Goal: Transaction & Acquisition: Purchase product/service

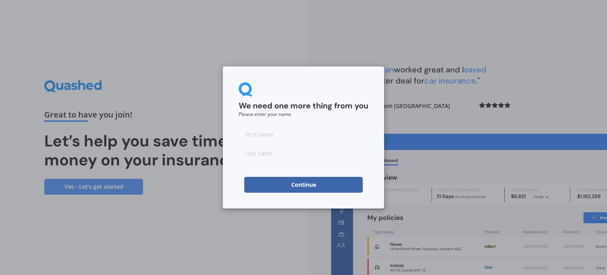
click at [273, 126] on input at bounding box center [304, 134] width 130 height 16
click at [252, 136] on input at bounding box center [304, 134] width 130 height 16
type input "Ros"
type input "Moore"
click at [258, 185] on button "Continue" at bounding box center [303, 185] width 119 height 16
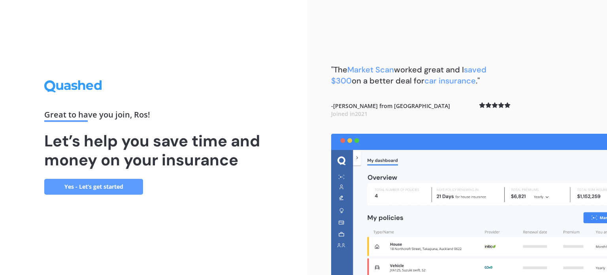
click at [101, 183] on link "Yes - Let’s get started" at bounding box center [93, 187] width 99 height 16
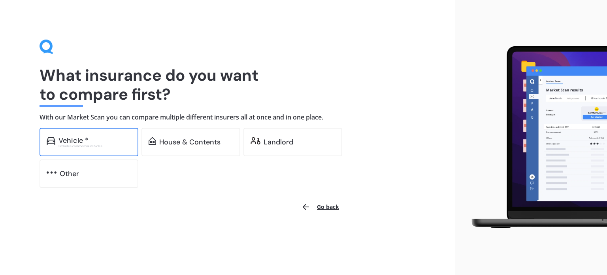
click at [75, 140] on div "Vehicle *" at bounding box center [73, 140] width 30 height 8
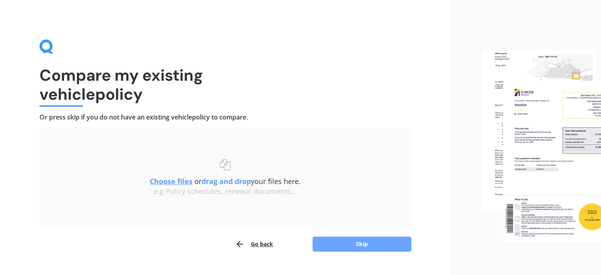
click at [349, 247] on button "Skip" at bounding box center [362, 243] width 99 height 15
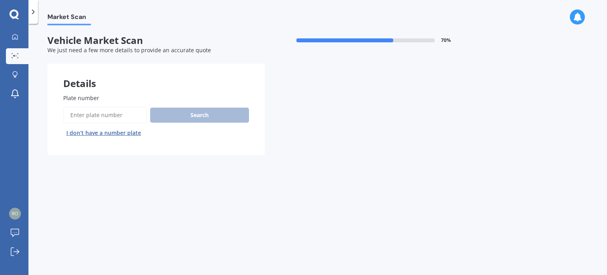
click at [85, 111] on input "Plate number" at bounding box center [105, 115] width 84 height 17
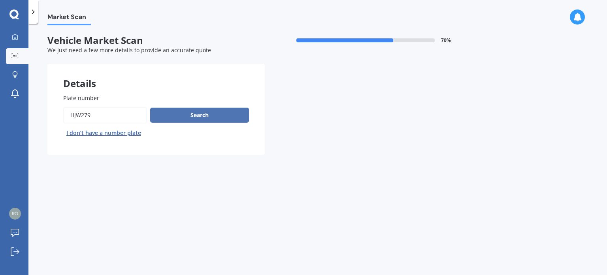
type input "HJW279"
click at [191, 114] on button "Search" at bounding box center [199, 114] width 99 height 15
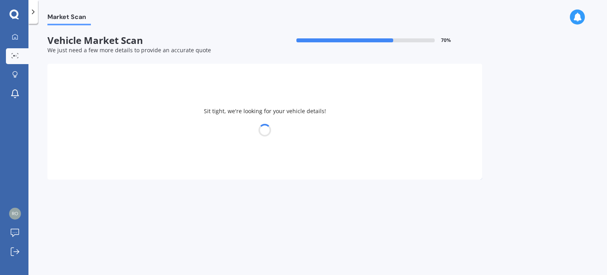
select select "HYUNDAI"
select select "ELANTRA"
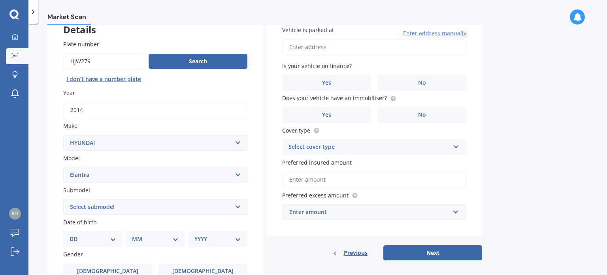
scroll to position [27, 0]
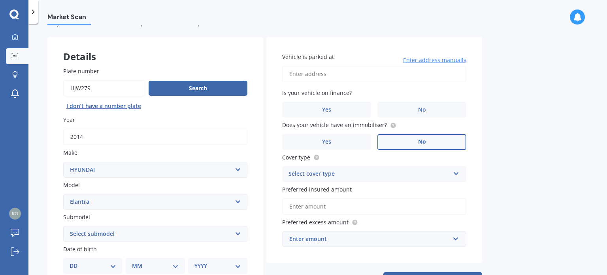
click at [417, 141] on label "No" at bounding box center [421, 142] width 89 height 16
click at [0, 0] on input "No" at bounding box center [0, 0] width 0 height 0
click at [419, 112] on span "No" at bounding box center [422, 109] width 8 height 7
click at [0, 0] on input "No" at bounding box center [0, 0] width 0 height 0
click at [322, 77] on input "Vehicle is parked at" at bounding box center [374, 74] width 184 height 17
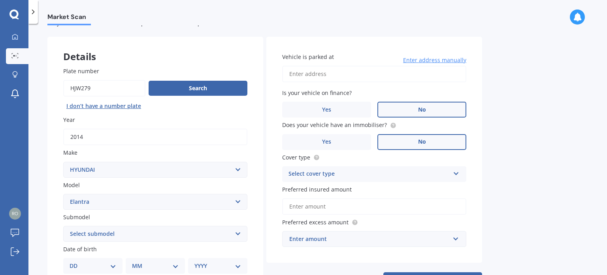
type input "27A Lanark Street Mosgiel MosgielMosgiel, Select an option… 9024"
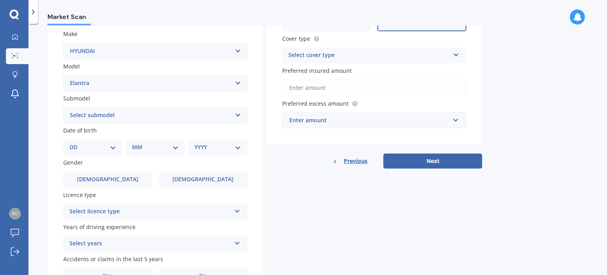
scroll to position [190, 0]
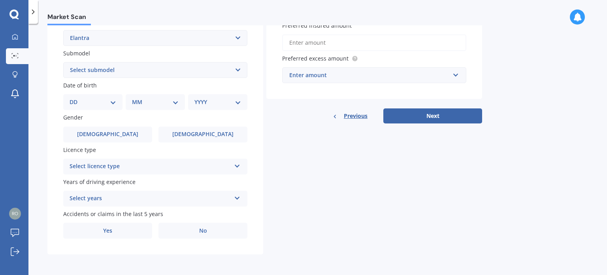
click at [237, 164] on icon at bounding box center [237, 165] width 7 height 6
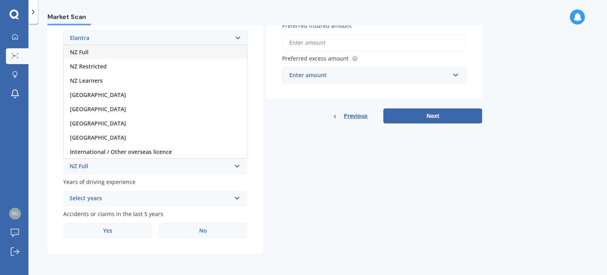
click at [83, 51] on span "NZ Full" at bounding box center [79, 52] width 19 height 8
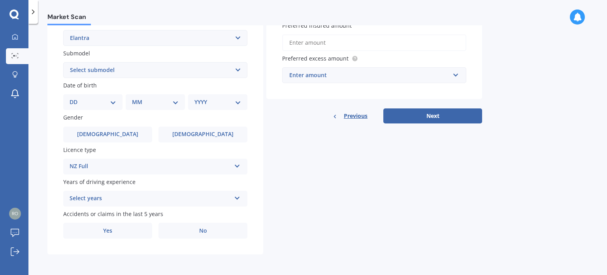
click at [237, 196] on icon at bounding box center [237, 197] width 7 height 6
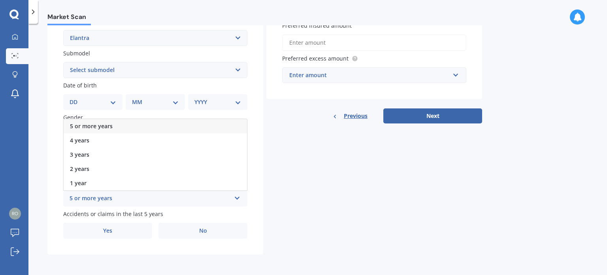
click at [116, 124] on div "5 or more years" at bounding box center [155, 126] width 183 height 14
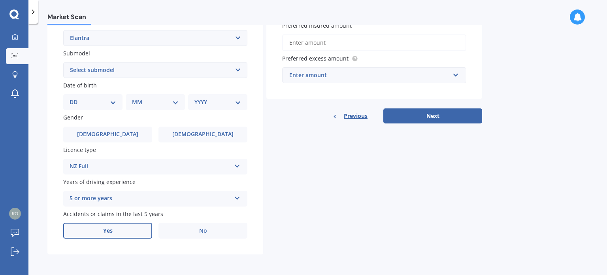
click at [113, 229] on label "Yes" at bounding box center [107, 230] width 89 height 16
click at [0, 0] on input "Yes" at bounding box center [0, 0] width 0 height 0
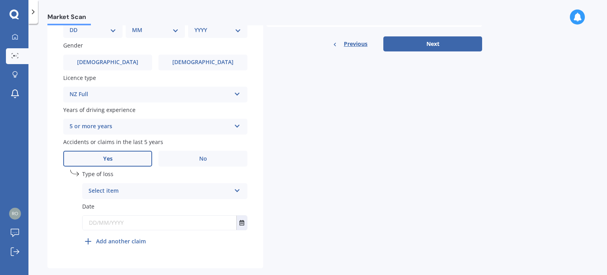
scroll to position [263, 0]
click at [209, 155] on label "No" at bounding box center [202, 158] width 89 height 16
click at [0, 0] on input "No" at bounding box center [0, 0] width 0 height 0
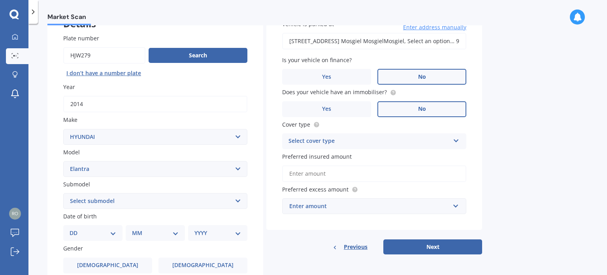
scroll to position [59, 0]
click at [458, 145] on div "Select cover type Comprehensive Third Party, Fire & Theft Third Party" at bounding box center [374, 142] width 184 height 16
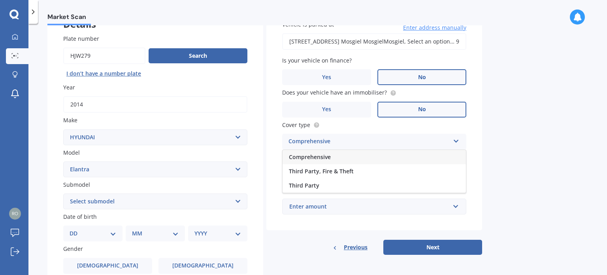
click at [324, 155] on span "Comprehensive" at bounding box center [310, 157] width 42 height 8
click at [339, 173] on input "Preferred insured amount" at bounding box center [374, 174] width 184 height 17
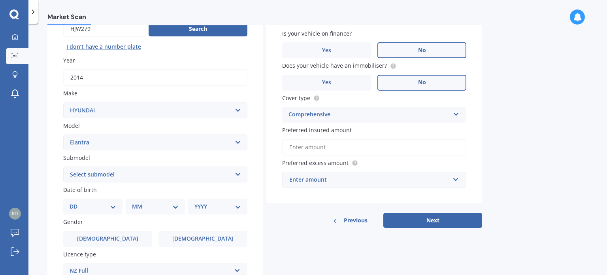
scroll to position [87, 0]
type input "$4,500"
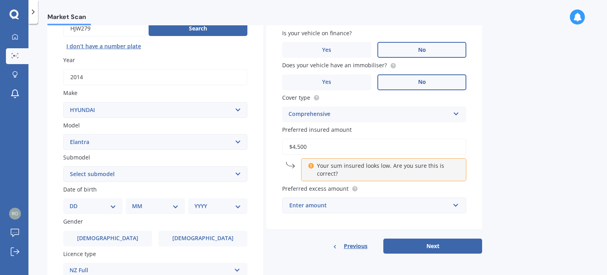
drag, startPoint x: 312, startPoint y: 147, endPoint x: 273, endPoint y: 148, distance: 38.3
click at [273, 148] on div "Vehicle is parked at 27A Lanark Street Mosgiel MosgielMosgiel, Select an option…" at bounding box center [374, 103] width 216 height 252
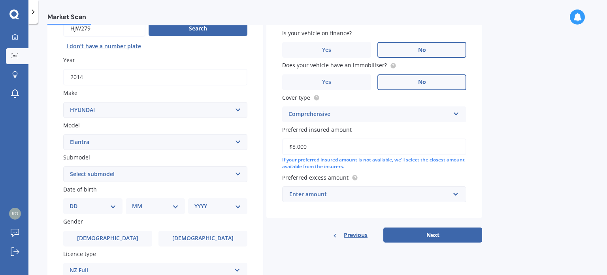
type input "$8,000"
click at [368, 191] on div "Enter amount" at bounding box center [369, 194] width 160 height 9
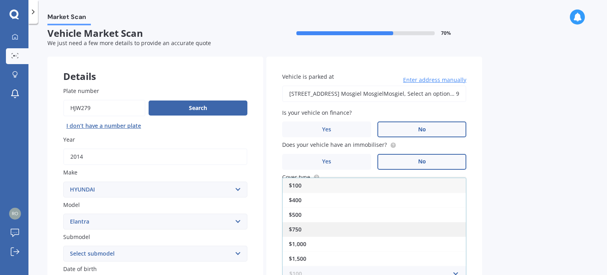
scroll to position [68, 0]
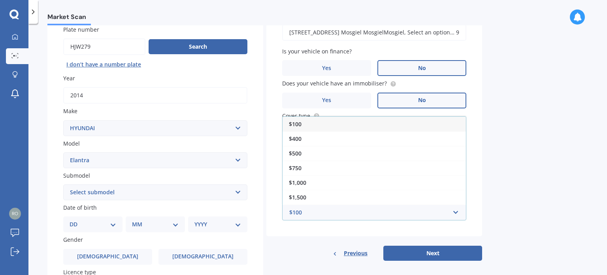
click at [294, 126] on span "$100" at bounding box center [295, 124] width 13 height 8
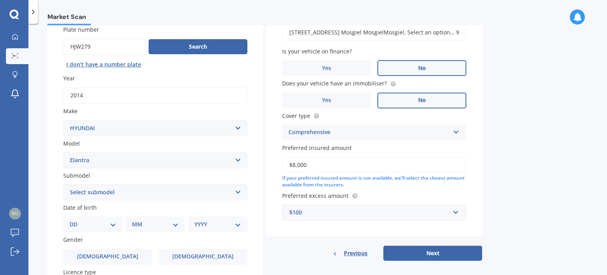
click at [346, 213] on div "$100" at bounding box center [369, 212] width 160 height 9
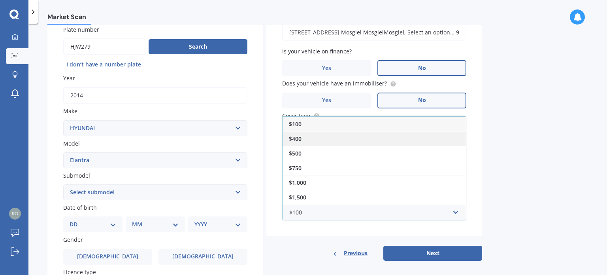
click at [303, 139] on div "$400" at bounding box center [374, 138] width 183 height 15
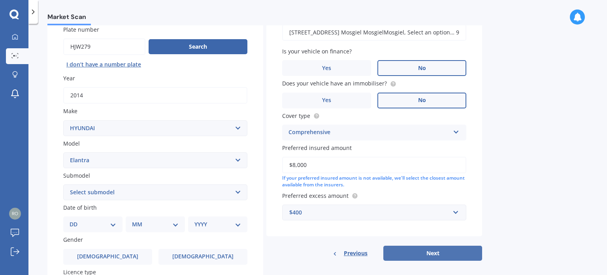
click at [443, 248] on button "Next" at bounding box center [432, 252] width 99 height 15
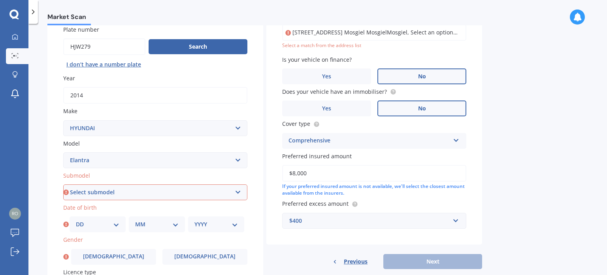
scroll to position [129, 0]
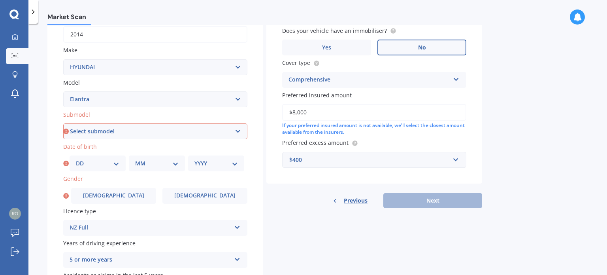
click at [239, 130] on select "Select submodel 1.6 Turbo 1.8 2 Lavita" at bounding box center [155, 131] width 184 height 16
select select "2"
click at [63, 123] on select "Select submodel 1.6 Turbo 1.8 2 Lavita" at bounding box center [155, 131] width 184 height 16
click at [114, 159] on select "DD 01 02 03 04 05 06 07 08 09 10 11 12 13 14 15 16 17 18 19 20 21 22 23 24 25 2…" at bounding box center [97, 163] width 43 height 9
select select "03"
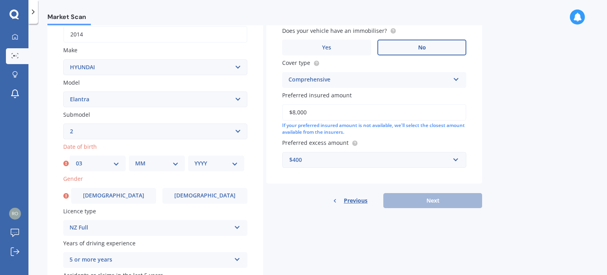
click at [76, 159] on select "DD 01 02 03 04 05 06 07 08 09 10 11 12 13 14 15 16 17 18 19 20 21 22 23 24 25 2…" at bounding box center [97, 163] width 43 height 9
click at [175, 164] on select "MM 01 02 03 04 05 06 07 08 09 10 11 12" at bounding box center [156, 163] width 43 height 9
select select "04"
click at [135, 159] on select "MM 01 02 03 04 05 06 07 08 09 10 11 12" at bounding box center [156, 163] width 43 height 9
click at [234, 165] on select "YYYY 2025 2024 2023 2022 2021 2020 2019 2018 2017 2016 2015 2014 2013 2012 2011…" at bounding box center [215, 163] width 43 height 9
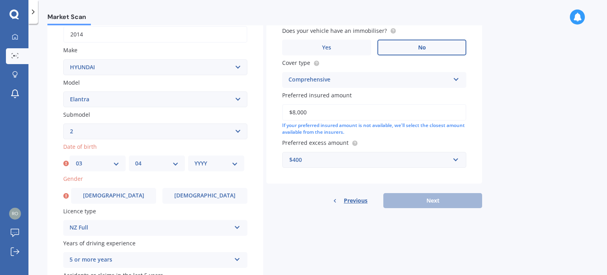
select select "1969"
click at [194, 159] on select "YYYY 2025 2024 2023 2022 2021 2020 2019 2018 2017 2016 2015 2014 2013 2012 2011…" at bounding box center [215, 163] width 43 height 9
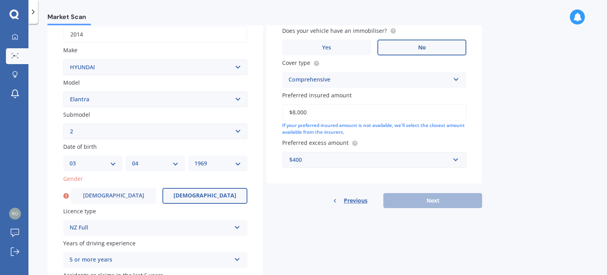
click at [204, 192] on span "Female" at bounding box center [204, 195] width 63 height 7
click at [0, 0] on input "Female" at bounding box center [0, 0] width 0 height 0
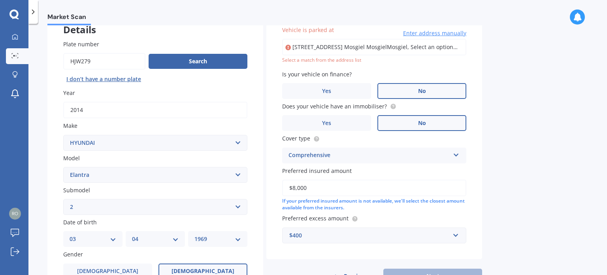
scroll to position [0, 3]
click at [382, 45] on input "27A Lanark Street Mosgiel MosgielMosgiel, Select an option… 9024" at bounding box center [374, 47] width 184 height 17
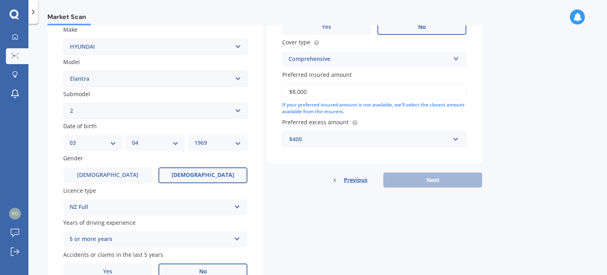
scroll to position [0, 0]
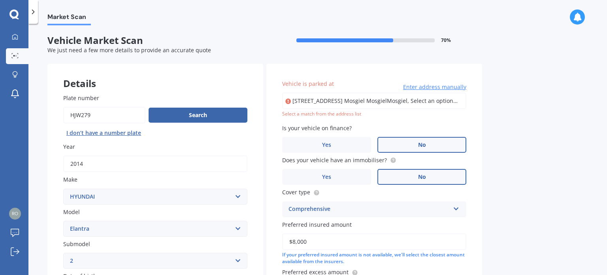
click at [416, 107] on input "27A Lanark Street Mosgiel MosgielMosgiel, Select an option… 9024" at bounding box center [374, 100] width 184 height 17
drag, startPoint x: 461, startPoint y: 101, endPoint x: 282, endPoint y: 98, distance: 179.8
click at [282, 98] on input "27A Lanark Street Mosgiel MosgielMosgiel, Select an option… 9024" at bounding box center [374, 100] width 184 height 17
drag, startPoint x: 336, startPoint y: 104, endPoint x: 254, endPoint y: 91, distance: 82.8
click at [254, 91] on div "Details Plate number Search I don’t have a number plate Year 2014 Make Select m…" at bounding box center [264, 254] width 435 height 381
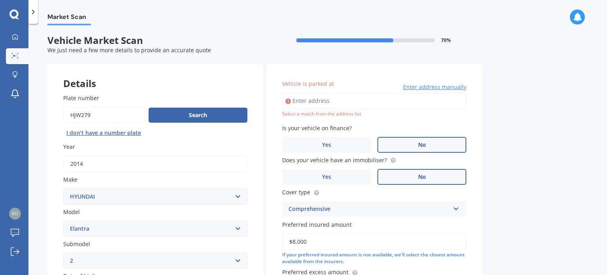
click at [327, 102] on input "Vehicle is parked at" at bounding box center [374, 100] width 184 height 17
type input "27A Lanark Street, Mosgiel 9024"
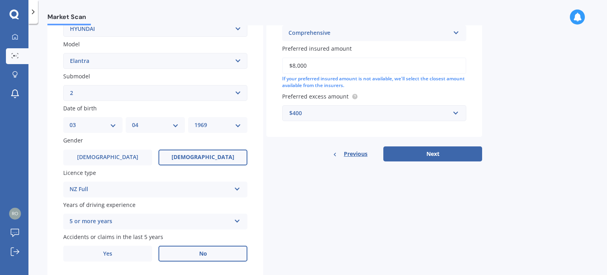
scroll to position [179, 0]
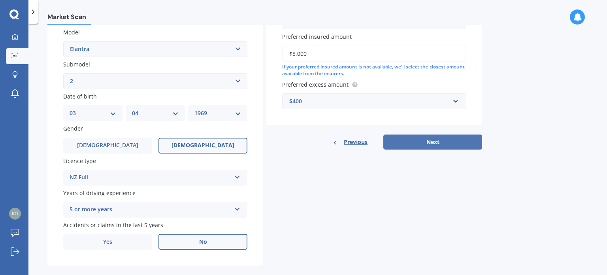
click at [431, 141] on button "Next" at bounding box center [432, 141] width 99 height 15
select select "03"
select select "04"
select select "1969"
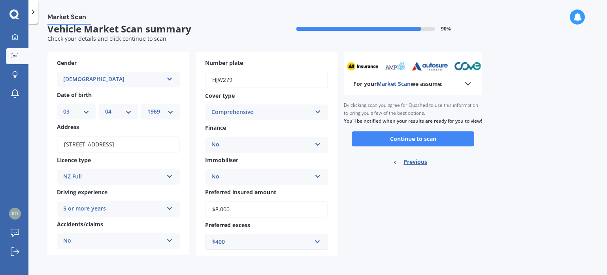
scroll to position [0, 0]
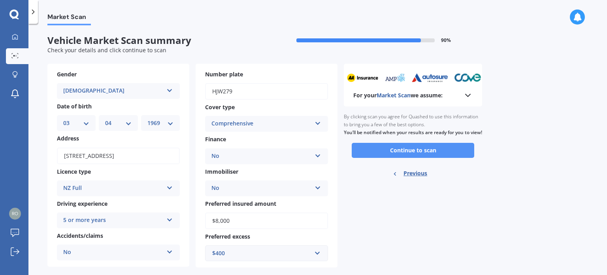
click at [403, 158] on button "Continue to scan" at bounding box center [413, 150] width 122 height 15
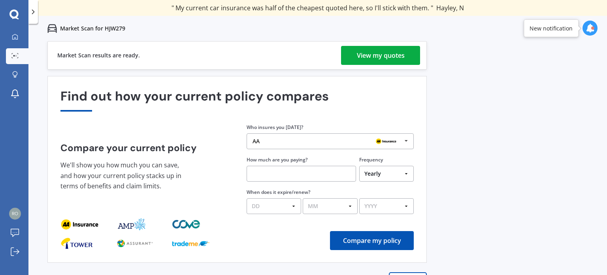
click at [271, 173] on input "text" at bounding box center [301, 174] width 109 height 16
type input "$57.00"
click at [405, 173] on select "Yearly Six-Monthly Quarterly Monthly Fortnightly Weekly One-Off" at bounding box center [386, 174] width 55 height 16
select select "Monthly"
click at [359, 166] on select "Yearly Six-Monthly Quarterly Monthly Fortnightly Weekly One-Off" at bounding box center [386, 174] width 55 height 16
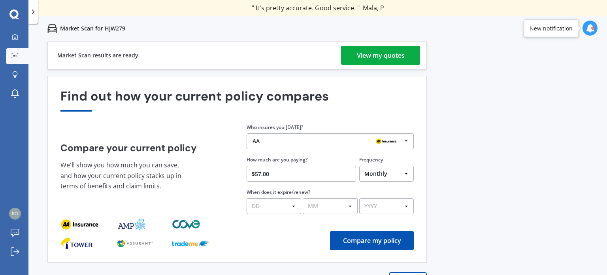
click at [296, 204] on select "DD 01 02 03 04 05 06 07 08 09 10 11 12 13 14 15 16 17 18 19 20 21 22 23 24 25 2…" at bounding box center [274, 206] width 55 height 16
select select "05"
click at [330, 207] on select "MM 01 02 03 04 05 06 07 08 09 10 11 12" at bounding box center [330, 206] width 55 height 16
click at [303, 198] on select "MM 01 02 03 04 05 06 07 08 09 10 11 12" at bounding box center [330, 206] width 55 height 16
click at [352, 206] on select "MM 01 02 03 04 05 06 07 08 09 10 11 12" at bounding box center [330, 206] width 55 height 16
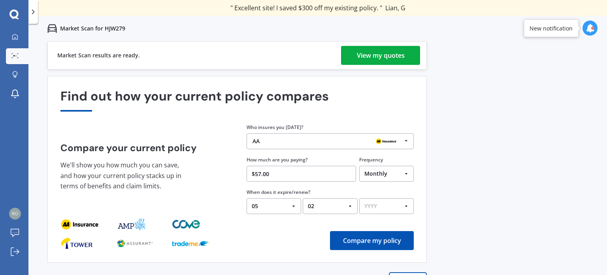
select select "01"
click at [303, 198] on select "MM 01 02 03 04 05 06 07 08 09 10 11 12" at bounding box center [330, 206] width 55 height 16
click at [396, 202] on select "YYYY 2026 2025 2024" at bounding box center [386, 206] width 55 height 16
select select "2026"
click at [359, 198] on select "YYYY 2026 2025 2024" at bounding box center [386, 206] width 55 height 16
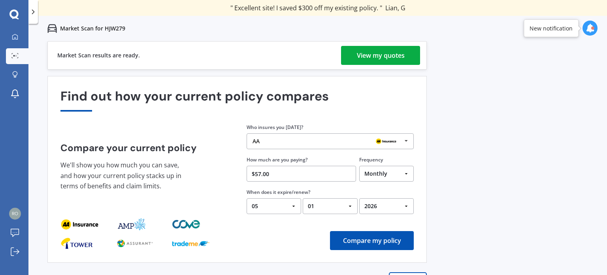
click at [361, 241] on button "Compare my policy" at bounding box center [372, 240] width 84 height 19
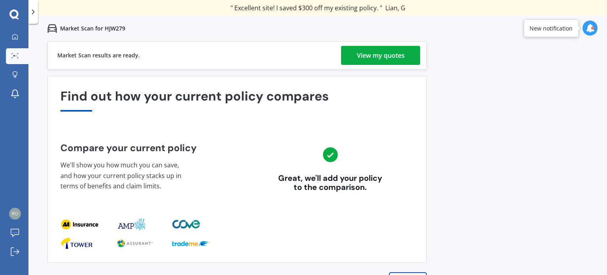
click at [375, 50] on div "View my quotes" at bounding box center [381, 55] width 48 height 19
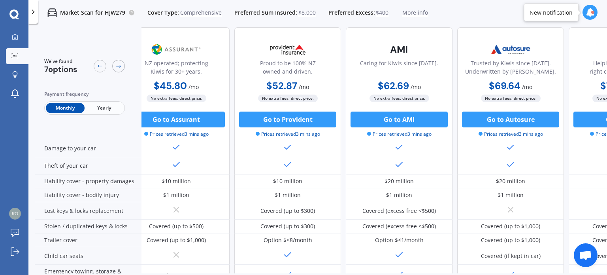
scroll to position [58, 0]
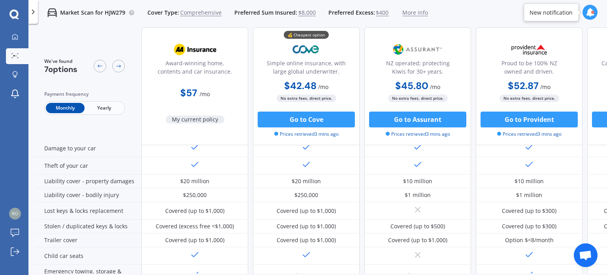
click at [303, 12] on span "$8,000" at bounding box center [306, 13] width 17 height 8
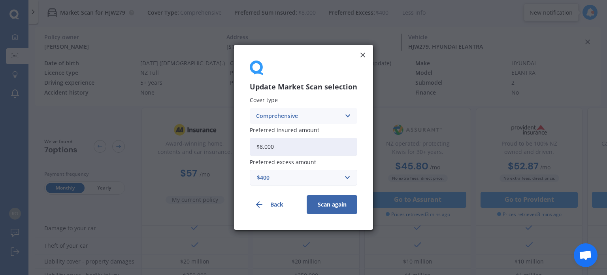
click at [284, 152] on input "$8,000" at bounding box center [303, 147] width 107 height 18
type input "$8"
type input "$6,000"
click at [338, 202] on button "Scan again" at bounding box center [332, 204] width 51 height 19
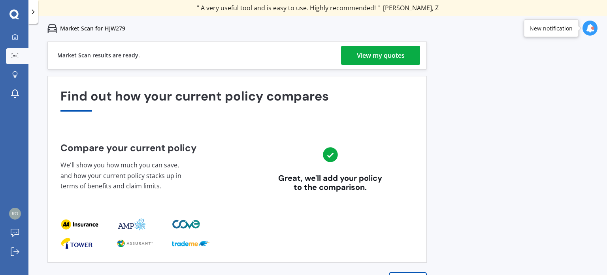
click at [377, 56] on div "View my quotes" at bounding box center [381, 55] width 48 height 19
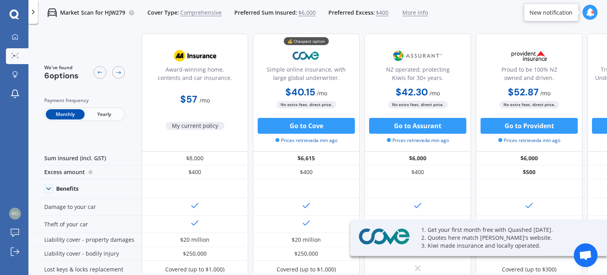
scroll to position [4, 81]
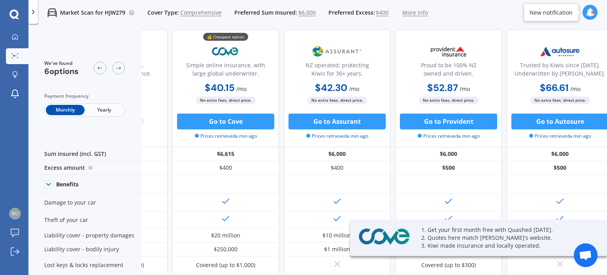
drag, startPoint x: 456, startPoint y: 117, endPoint x: 522, endPoint y: 100, distance: 68.0
click at [522, 100] on div "Award-winning home, contents and car insurance. $57 / mo My current policy 💰 Ch…" at bounding box center [393, 88] width 664 height 118
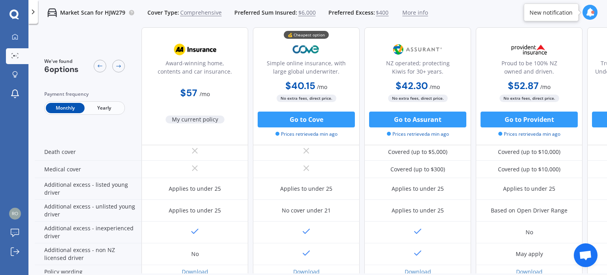
scroll to position [403, 0]
